Goal: Task Accomplishment & Management: Complete application form

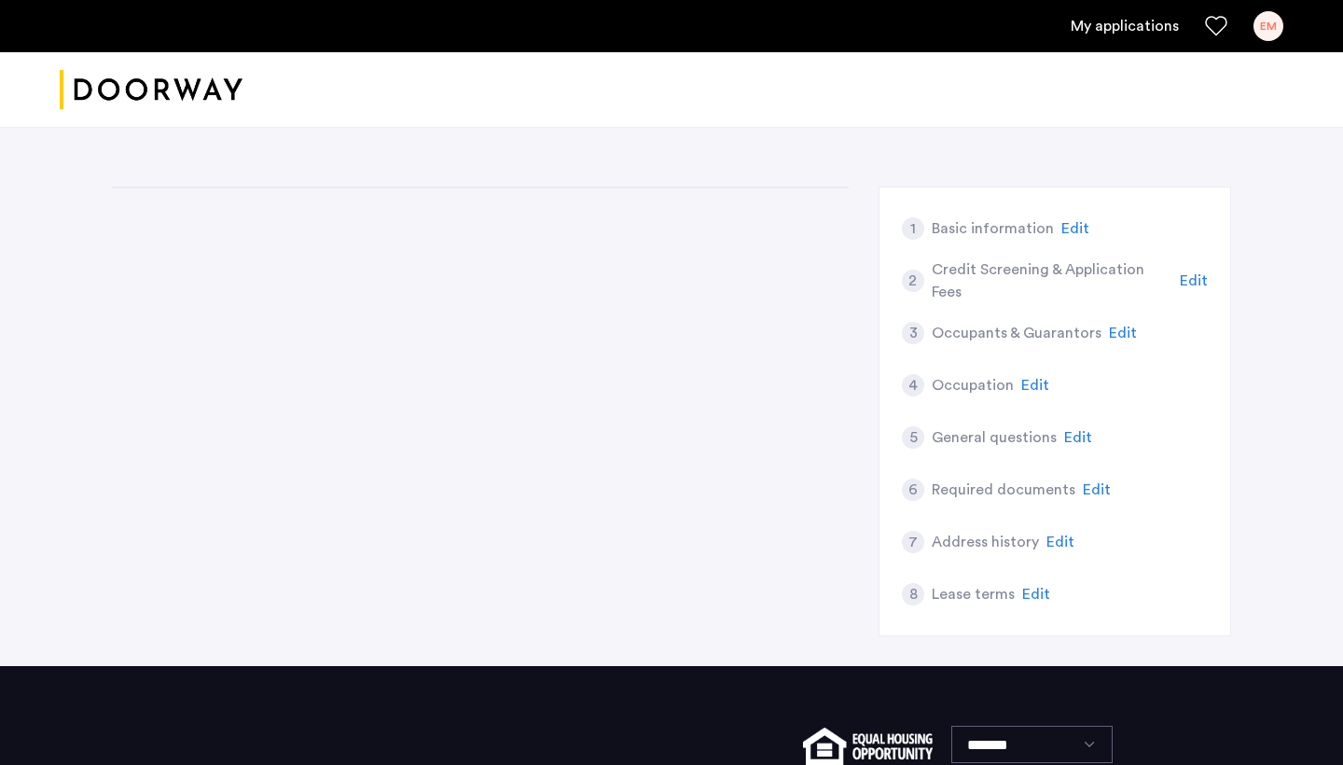
click at [1188, 26] on ul "My applications EM" at bounding box center [672, 26] width 1224 height 30
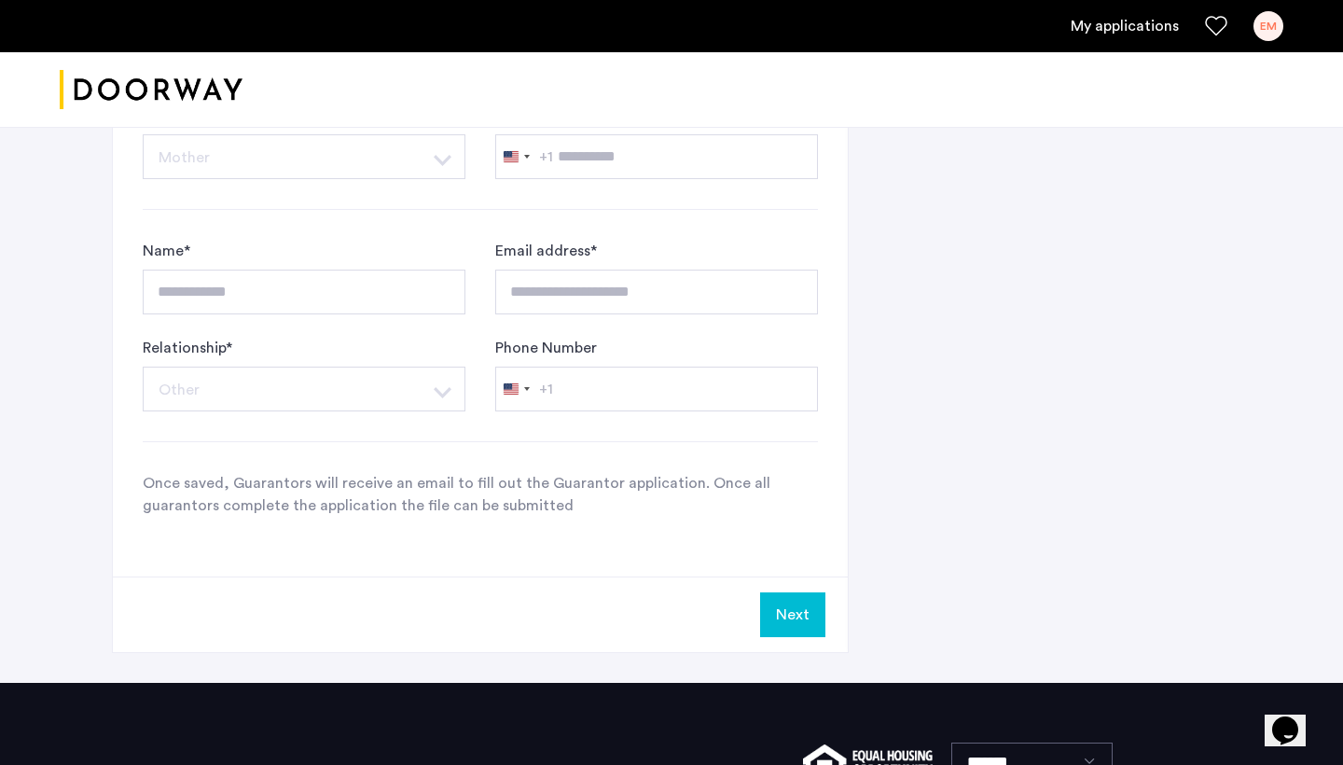
scroll to position [1277, 0]
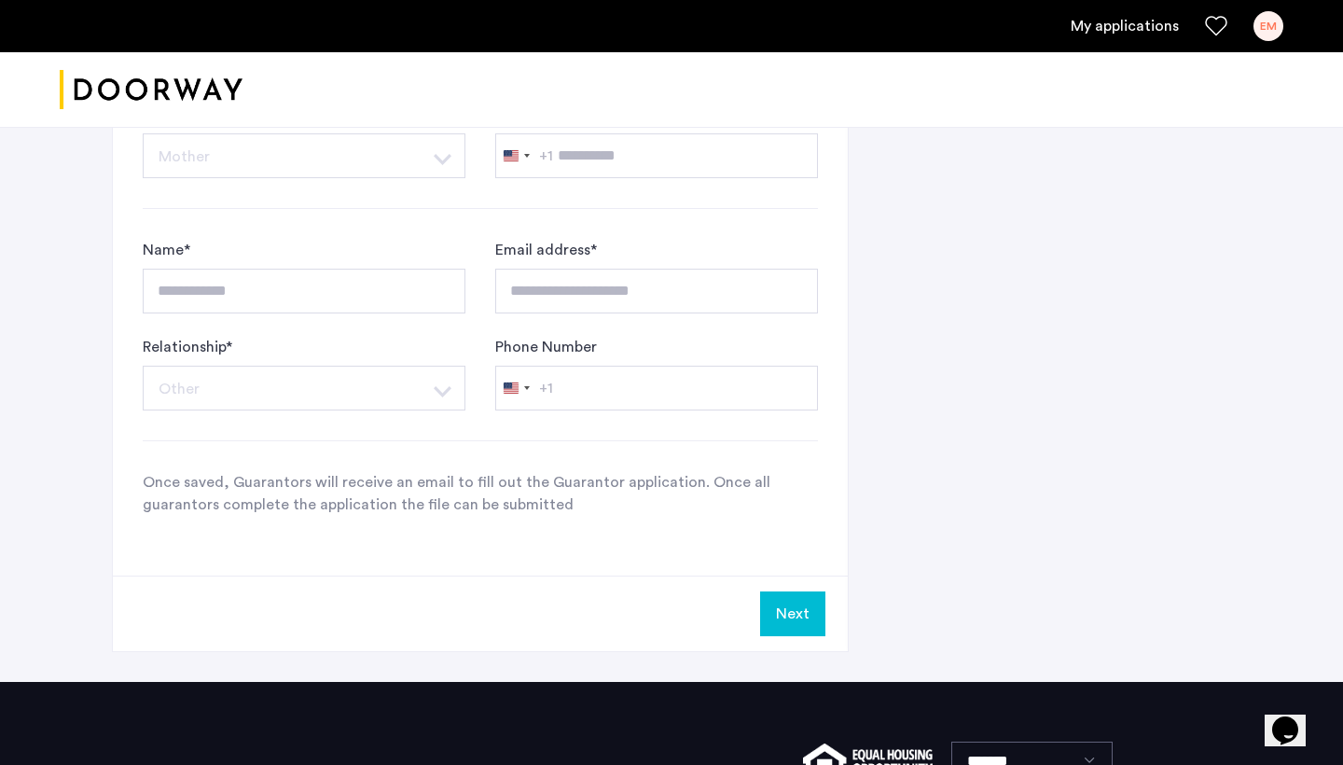
click at [769, 611] on button "Next" at bounding box center [792, 613] width 65 height 45
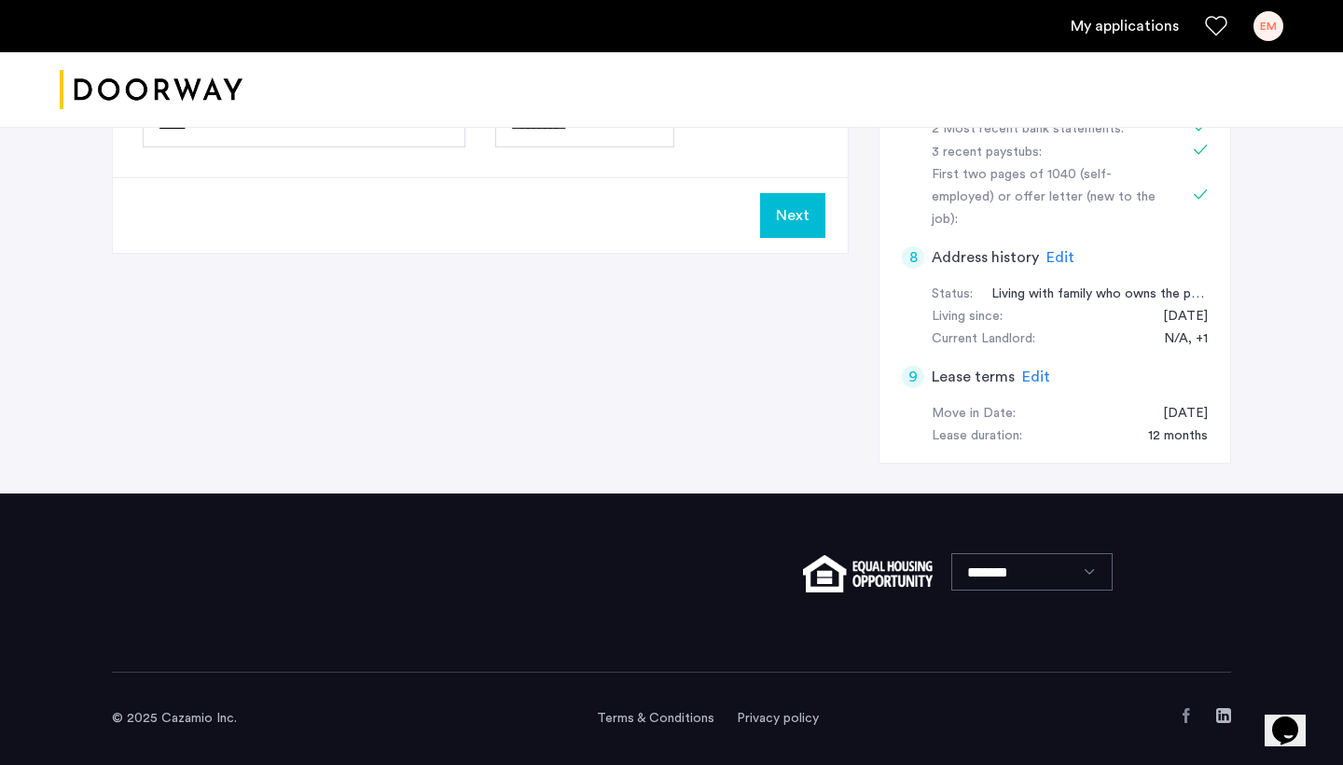
scroll to position [0, 0]
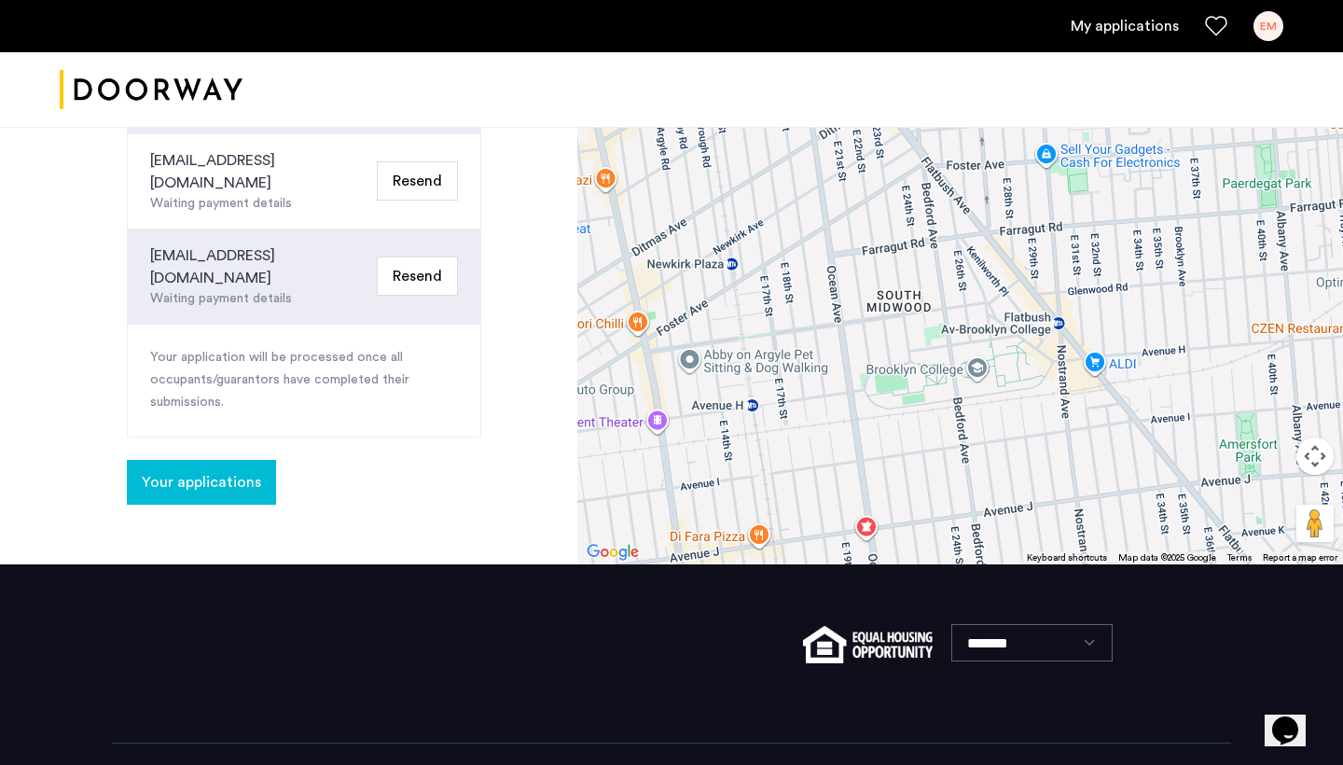
scroll to position [820, 0]
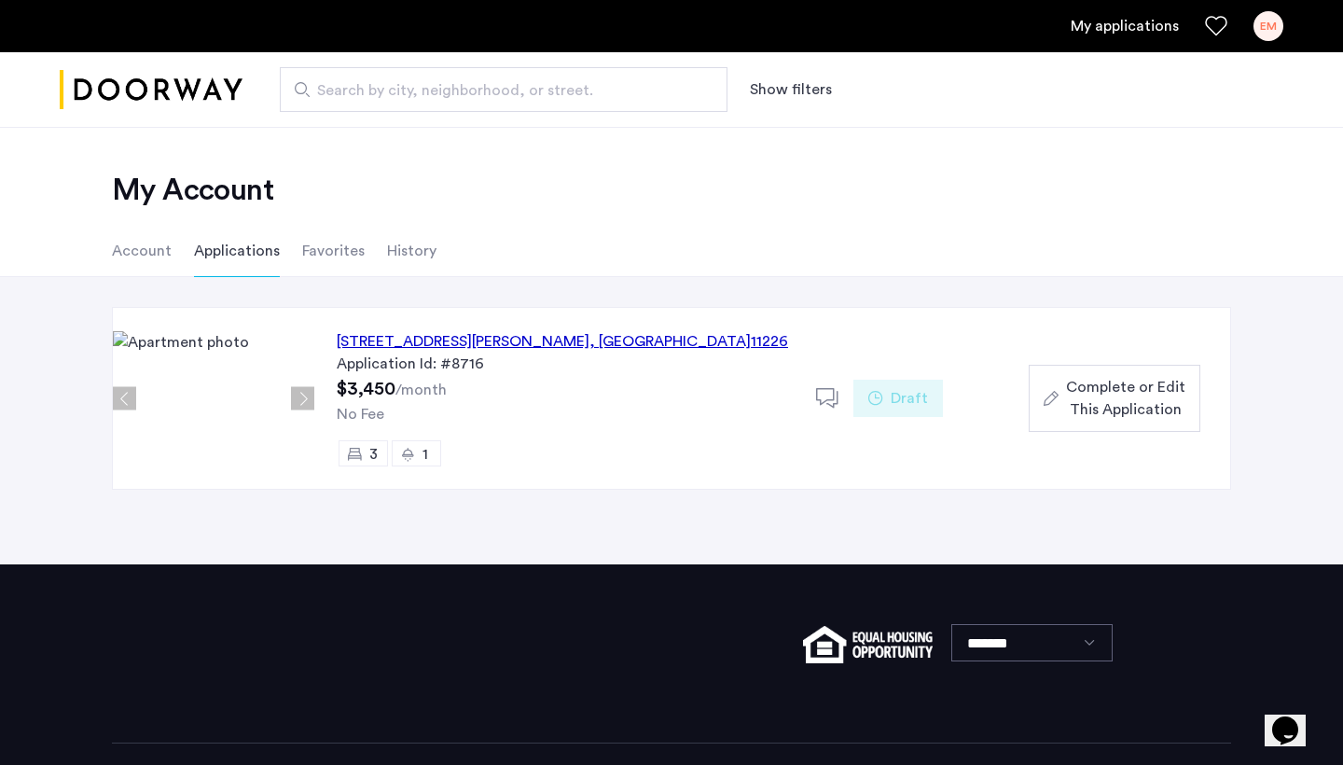
click at [634, 342] on div "970 Rogers Avenue, Unit 1, Brooklyn , NY 11226" at bounding box center [562, 341] width 451 height 22
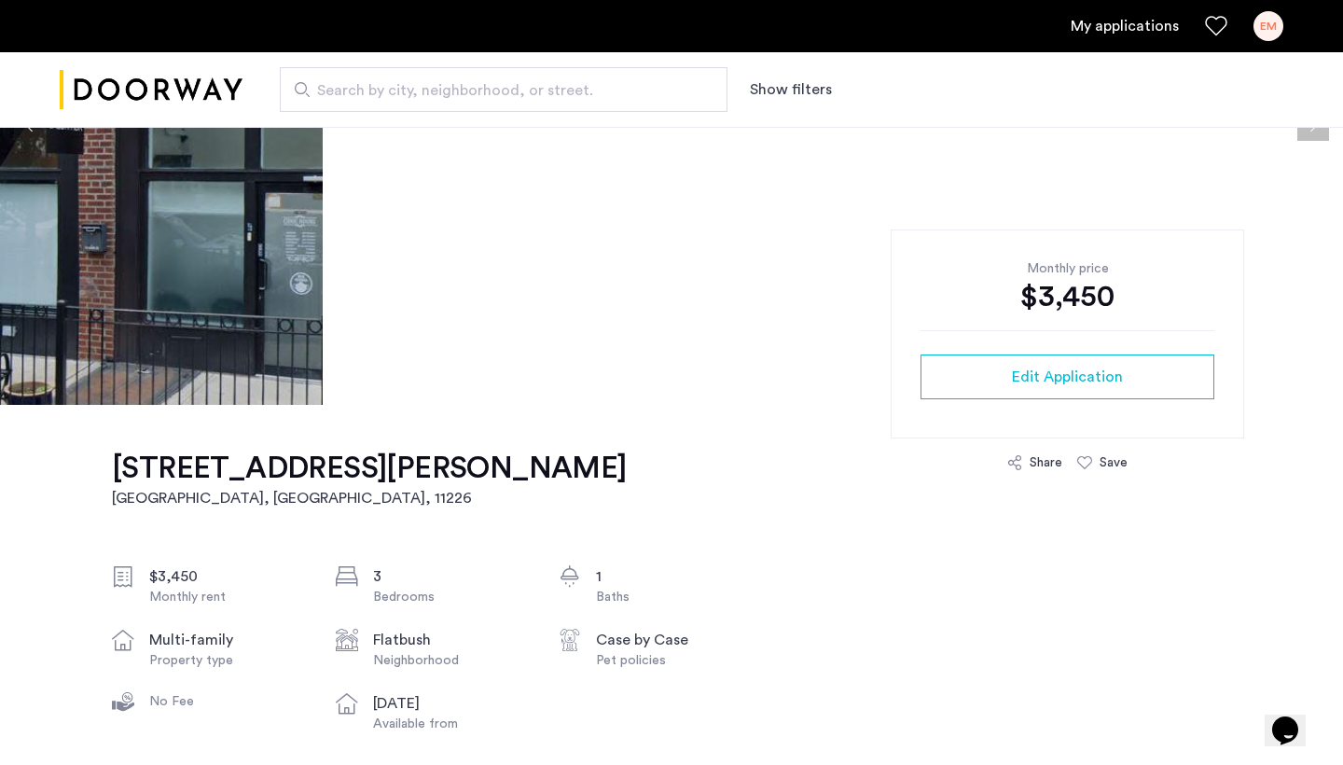
scroll to position [459, 0]
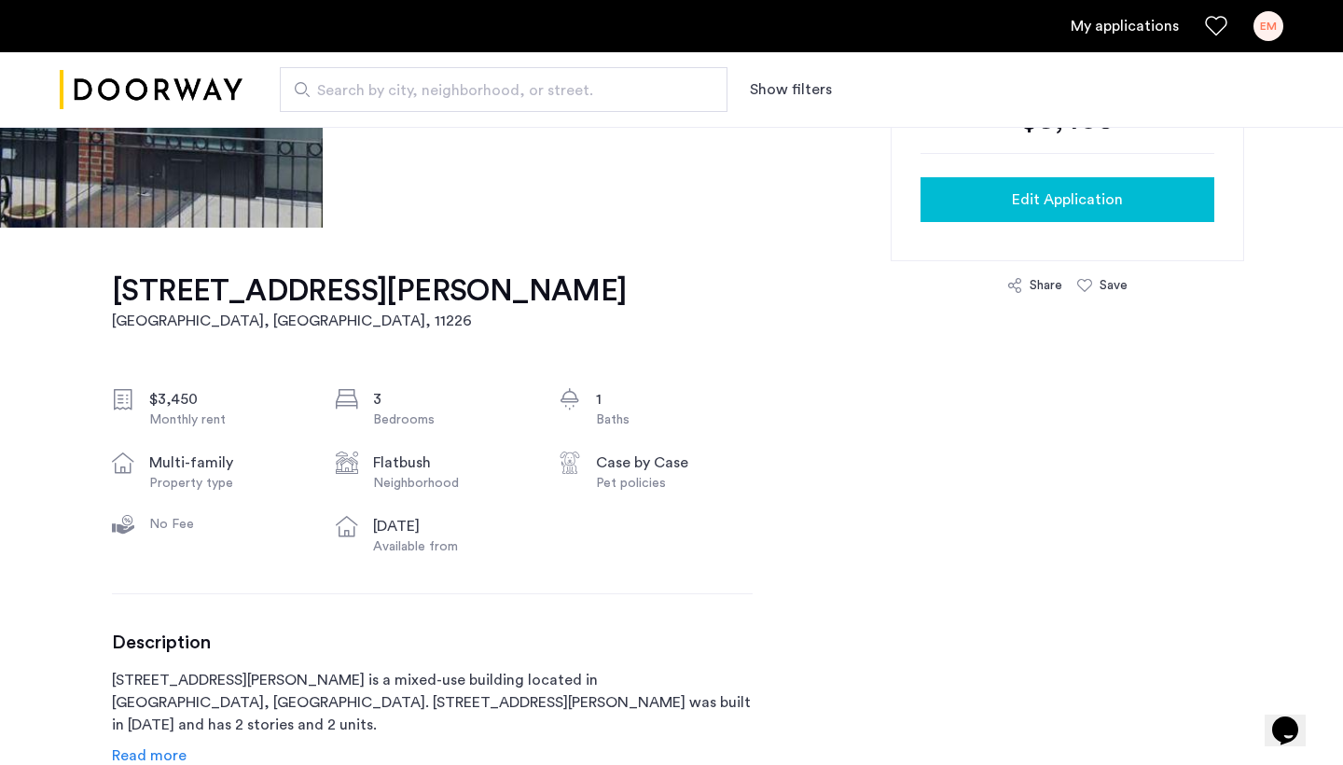
click at [995, 207] on div "Edit Application" at bounding box center [1067, 199] width 264 height 22
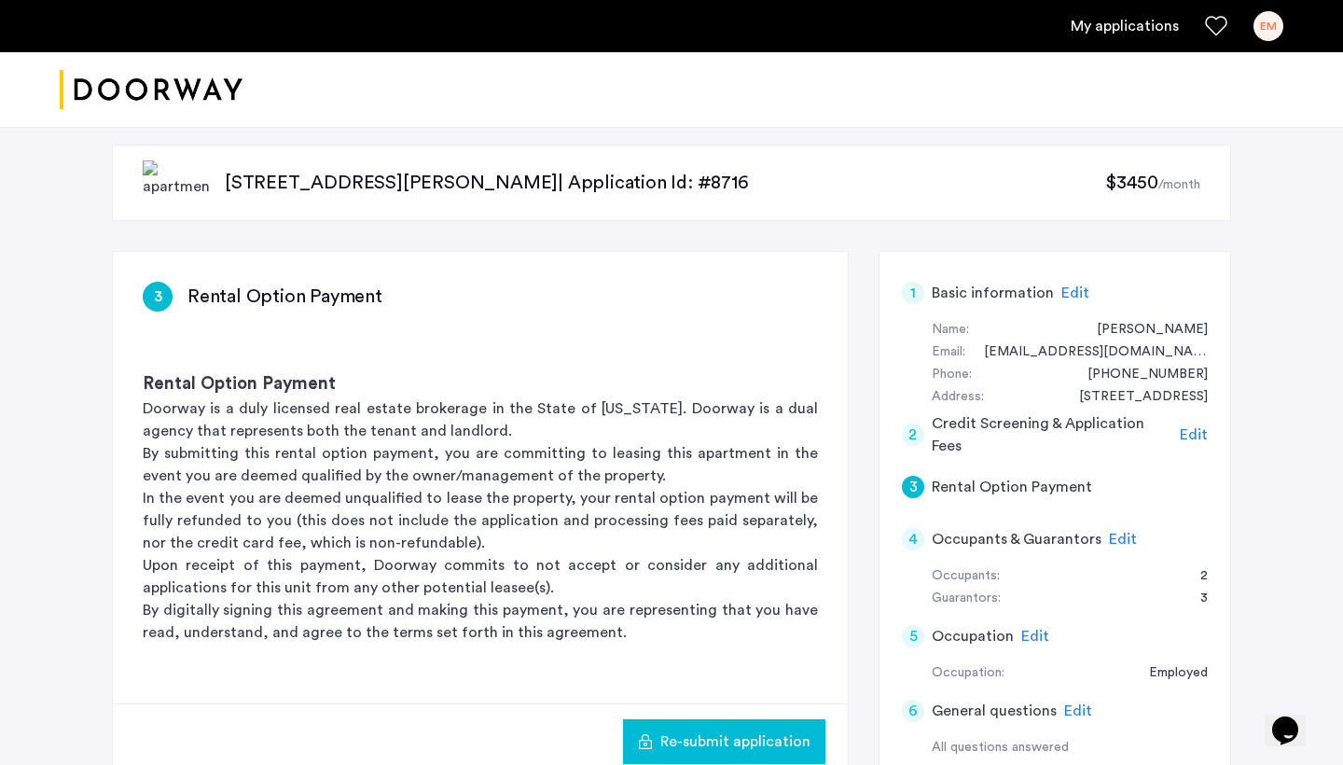
scroll to position [20, 0]
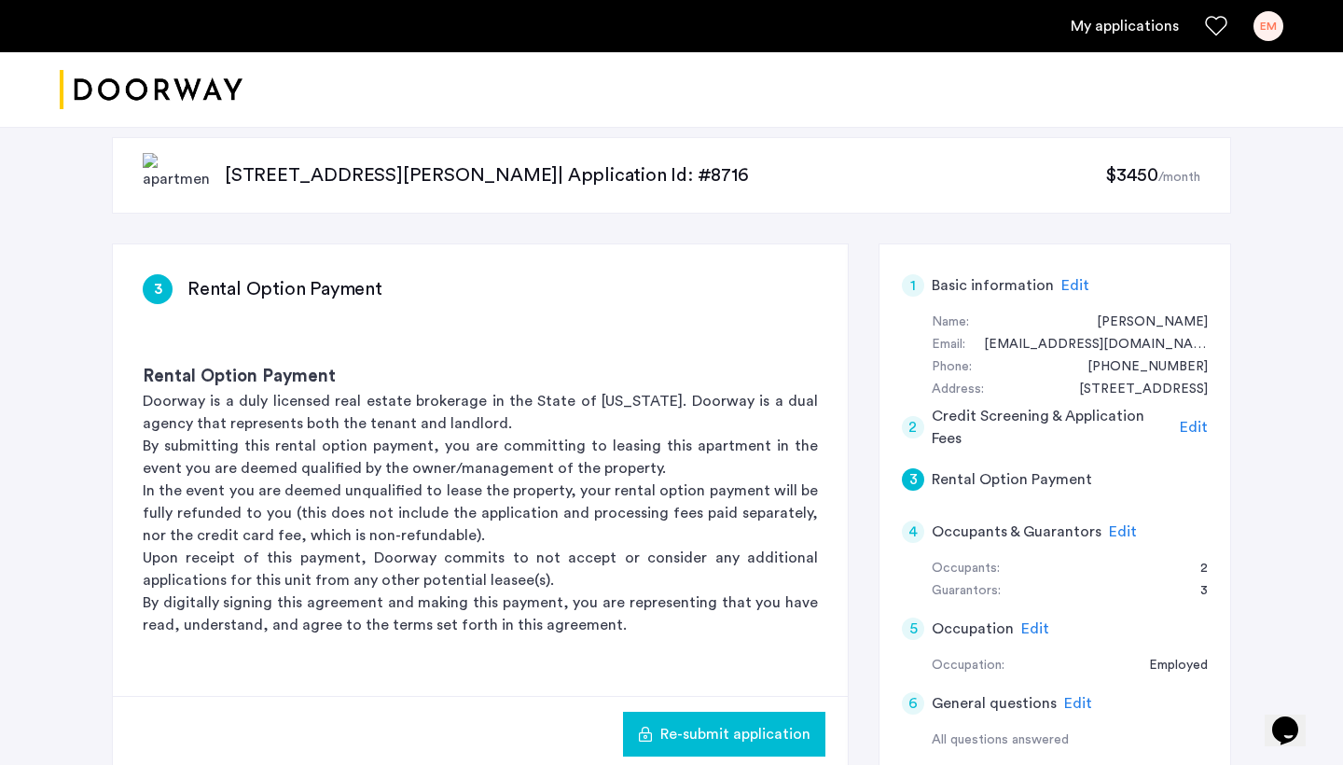
click at [1114, 525] on span "Edit" at bounding box center [1123, 531] width 28 height 15
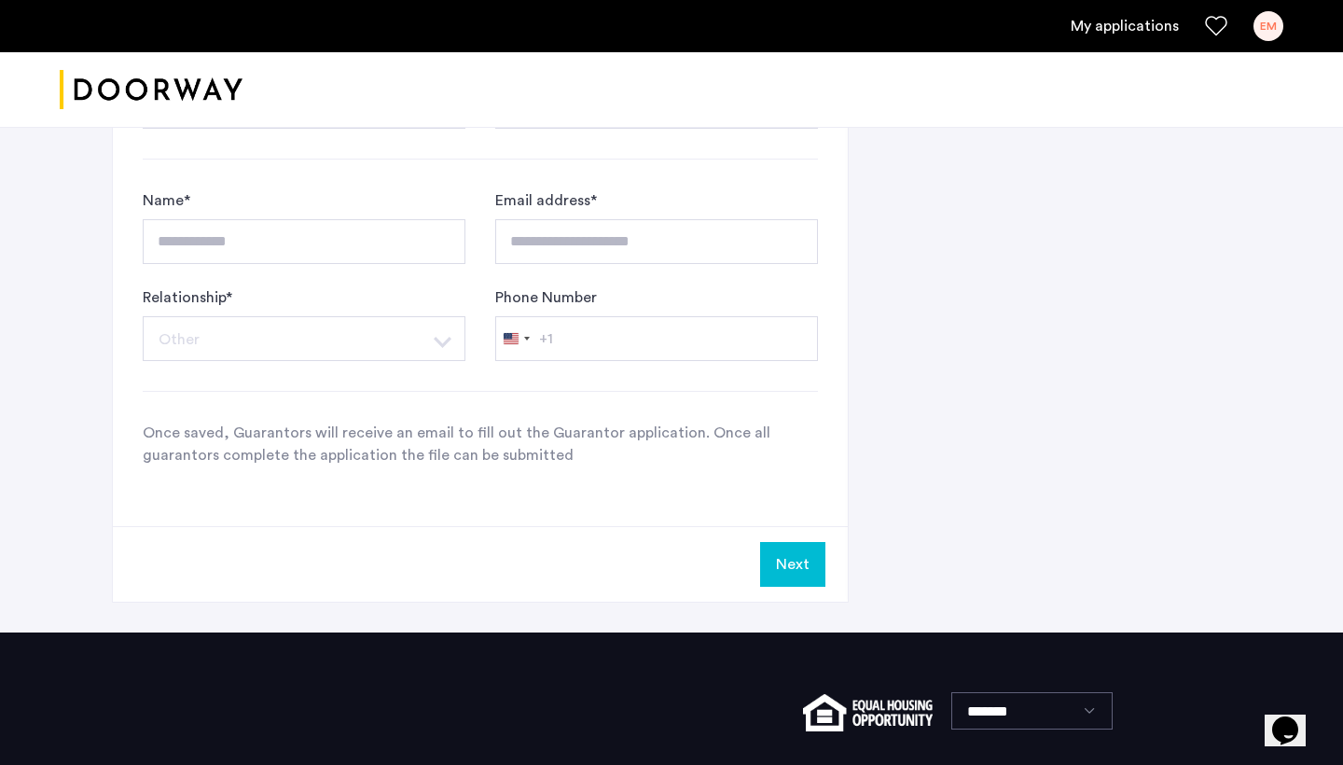
scroll to position [1158, 0]
